Goal: Task Accomplishment & Management: Complete application form

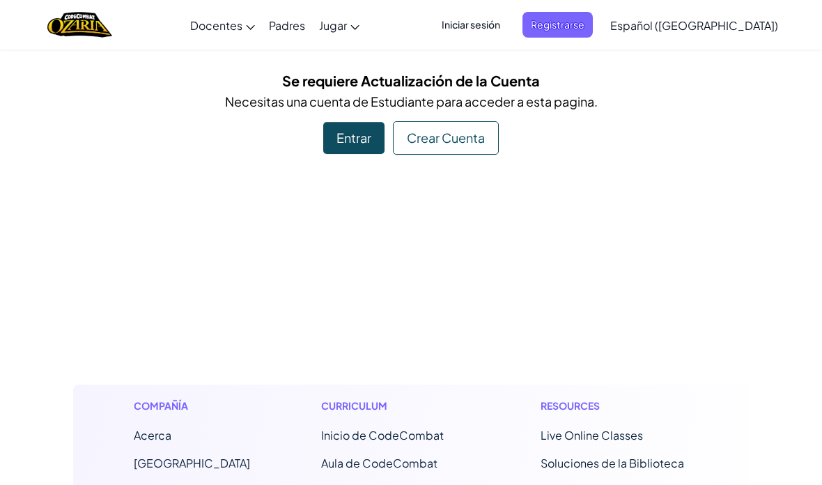
click at [509, 26] on span "Iniciar sesión" at bounding box center [470, 25] width 75 height 26
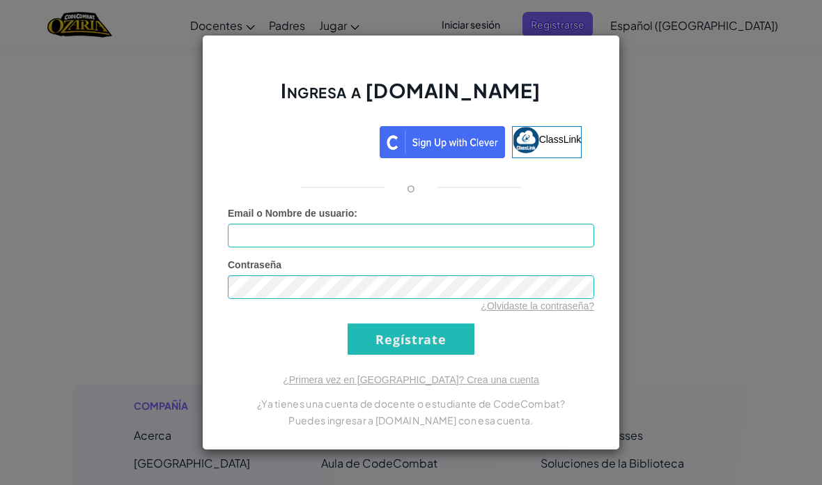
click at [492, 267] on div "Contraseña ¿Olvidaste la contraseña?" at bounding box center [411, 285] width 366 height 55
click at [489, 227] on input "Email o Nombre de usuario :" at bounding box center [411, 236] width 366 height 24
click at [524, 240] on input "Email o Nombre de usuario :" at bounding box center [411, 236] width 366 height 24
type input "[EMAIL_ADDRESS][DOMAIN_NAME]"
click at [449, 338] on input "Regístrate" at bounding box center [411, 338] width 127 height 31
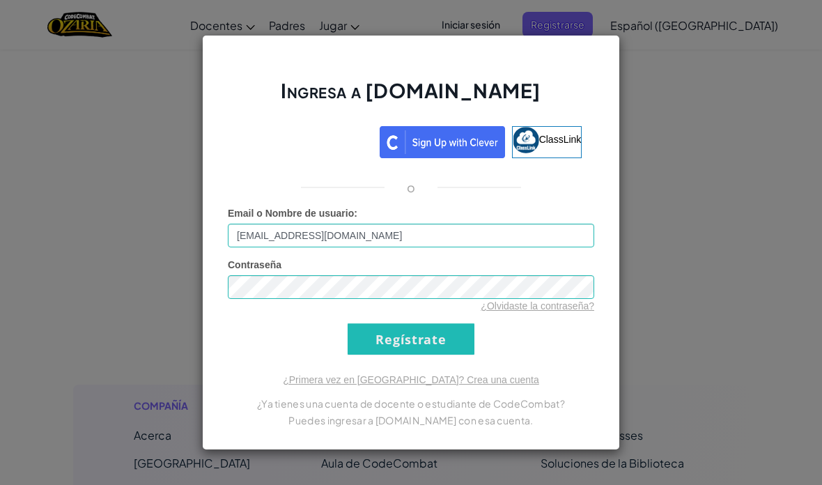
click at [448, 335] on input "Regístrate" at bounding box center [411, 338] width 127 height 31
